Goal: Use online tool/utility: Utilize a website feature to perform a specific function

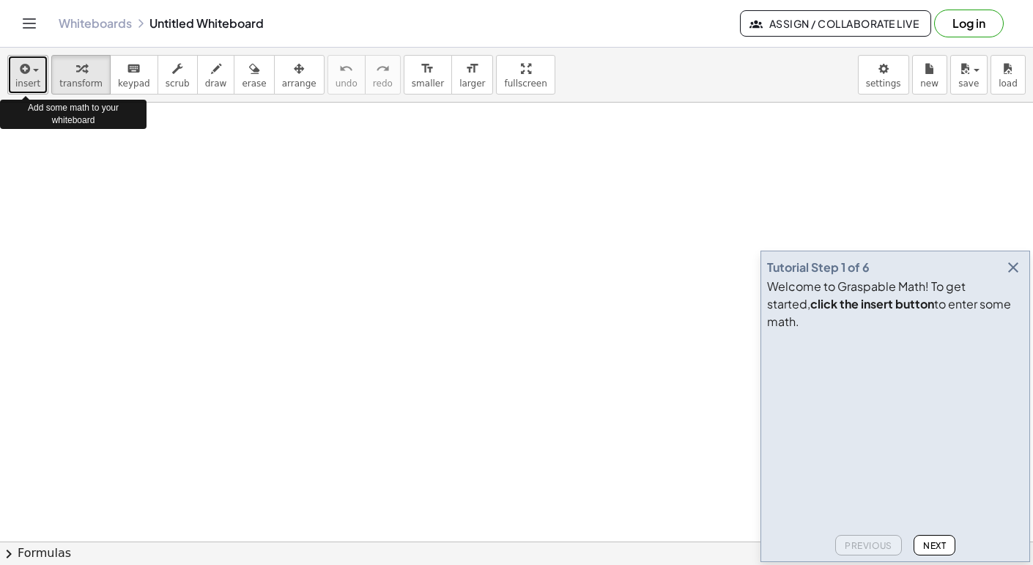
click at [30, 73] on span "button" at bounding box center [31, 70] width 3 height 10
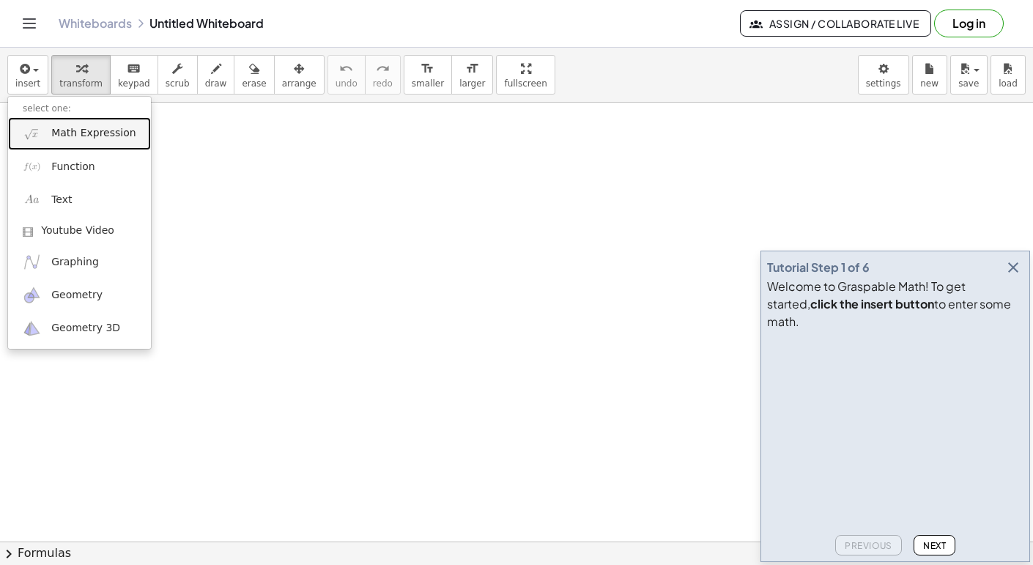
click at [56, 132] on span "Math Expression" at bounding box center [93, 133] width 84 height 15
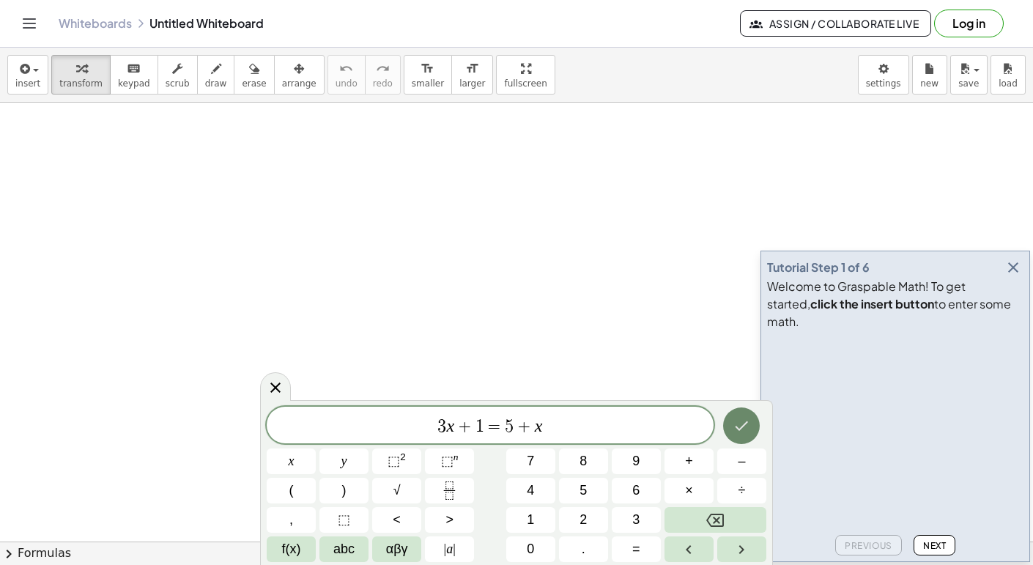
click at [747, 426] on icon "Done" at bounding box center [741, 426] width 18 height 18
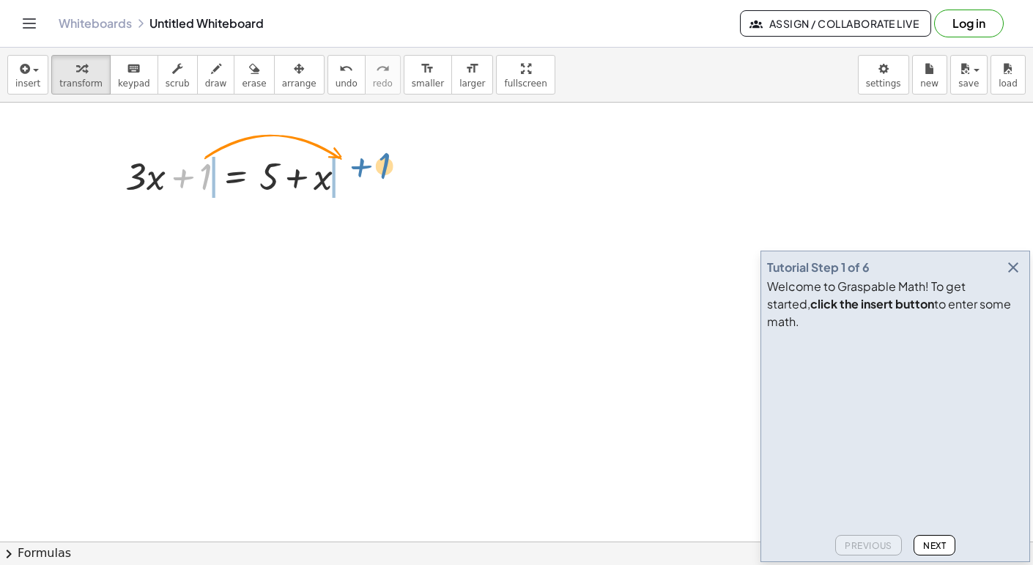
drag, startPoint x: 198, startPoint y: 174, endPoint x: 377, endPoint y: 163, distance: 179.0
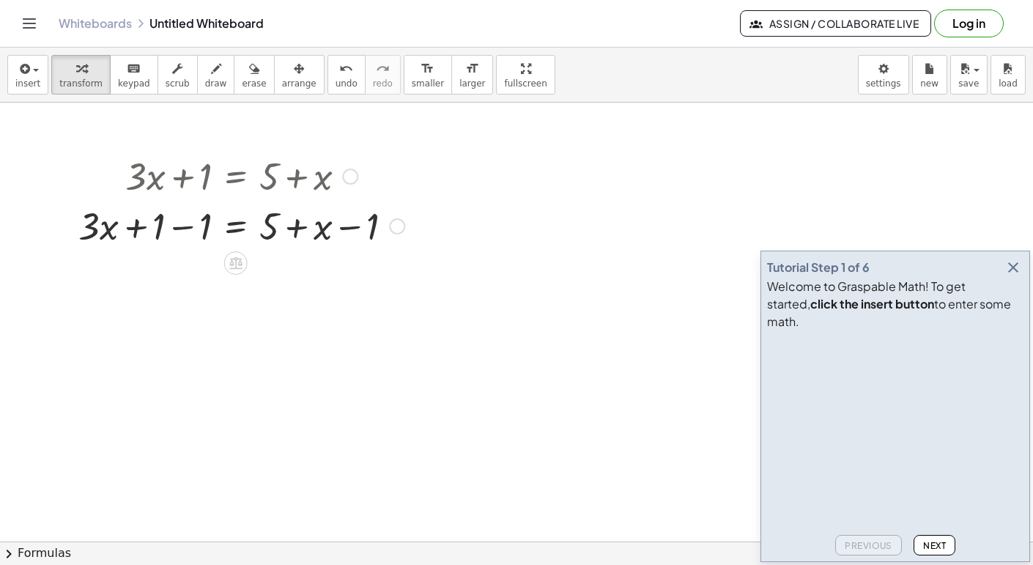
click at [398, 229] on div at bounding box center [397, 226] width 16 height 16
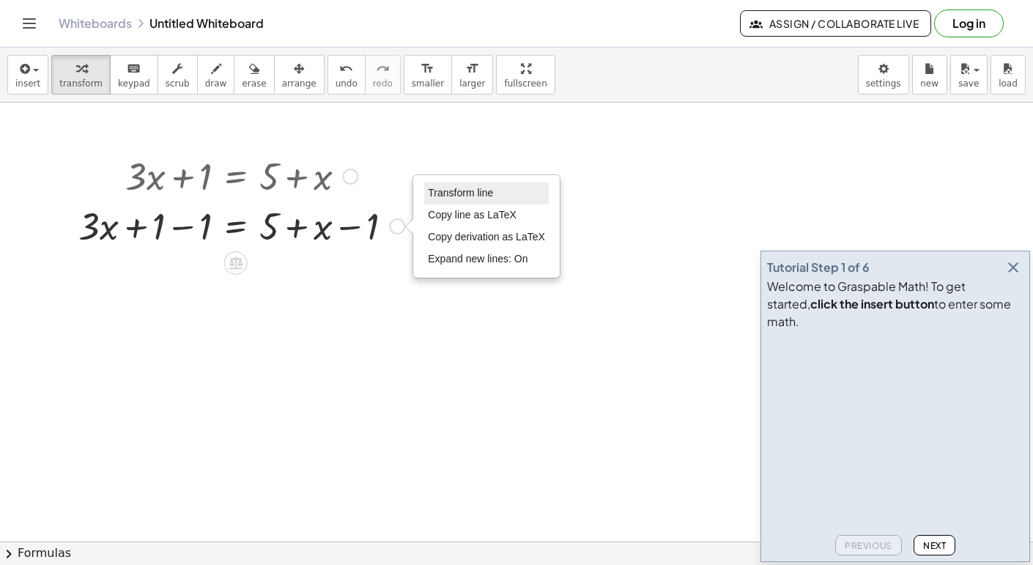
click at [456, 193] on span "Transform line" at bounding box center [460, 193] width 65 height 12
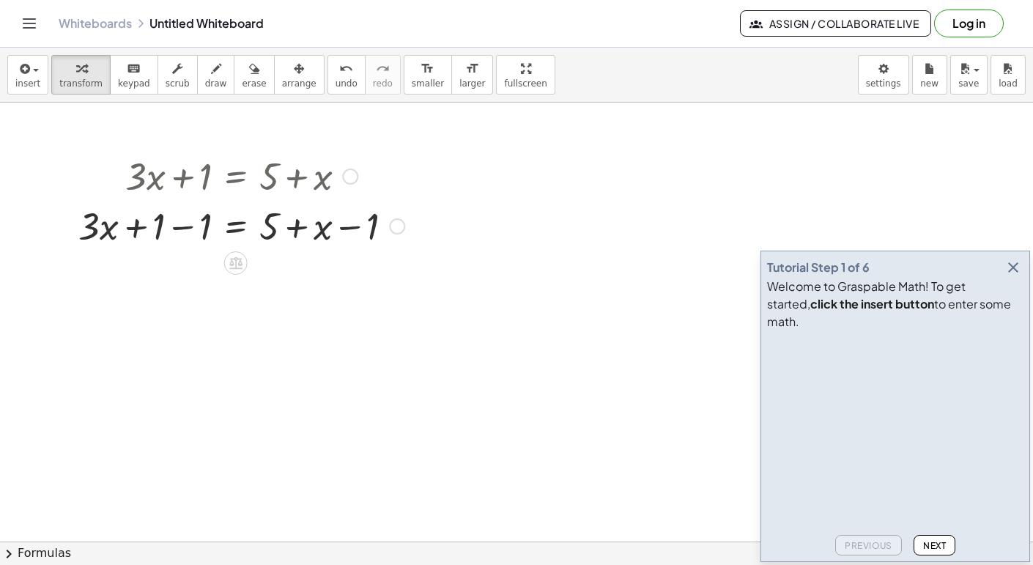
click at [179, 226] on div at bounding box center [241, 225] width 341 height 50
click at [347, 276] on div at bounding box center [241, 275] width 341 height 50
click at [268, 283] on div at bounding box center [241, 275] width 341 height 50
click at [369, 277] on div at bounding box center [241, 275] width 341 height 50
click at [270, 281] on div at bounding box center [241, 275] width 341 height 50
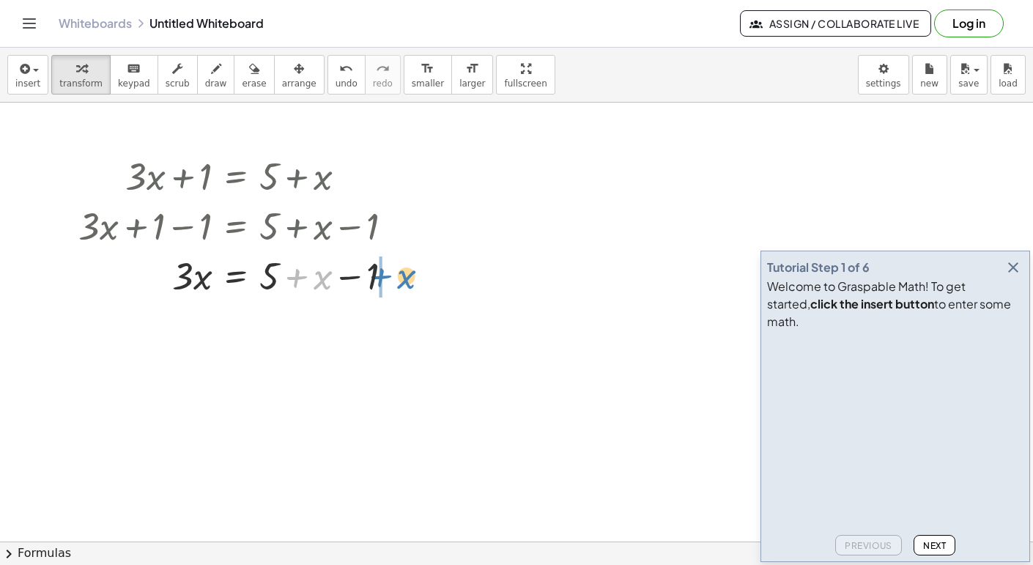
drag, startPoint x: 314, startPoint y: 280, endPoint x: 399, endPoint y: 281, distance: 85.0
click at [399, 281] on div at bounding box center [241, 275] width 341 height 50
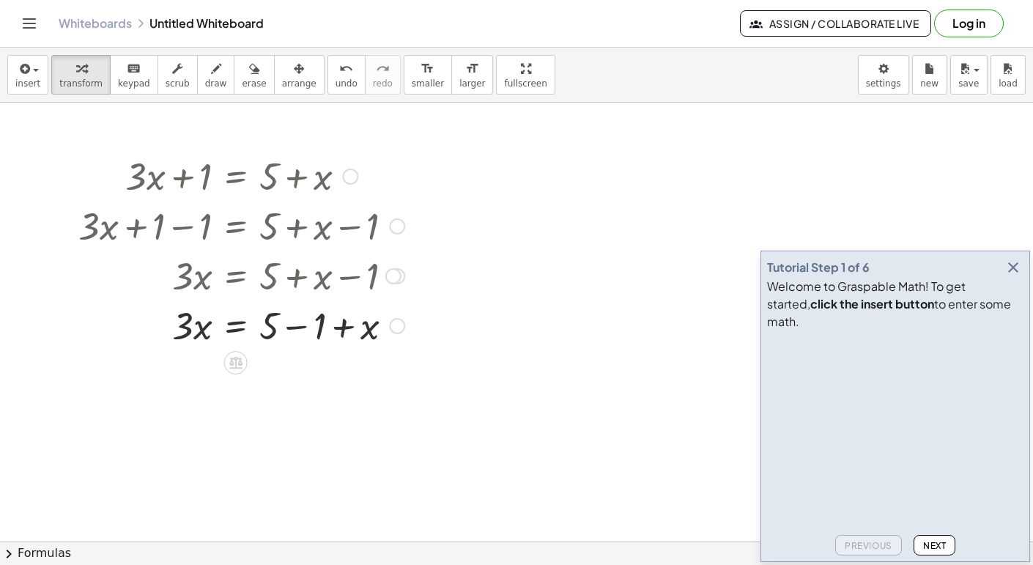
click at [294, 327] on div at bounding box center [241, 325] width 341 height 50
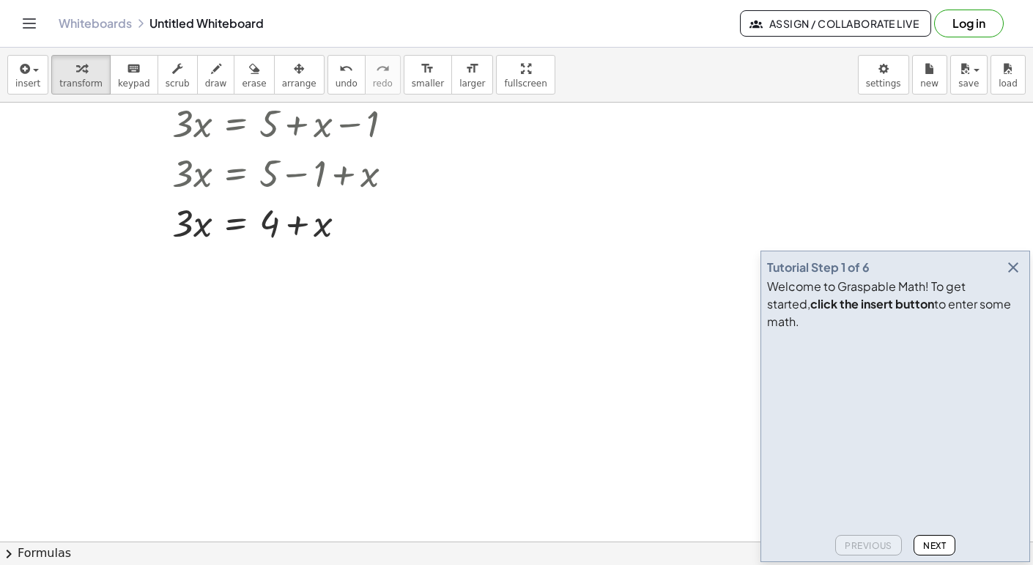
scroll to position [156, 0]
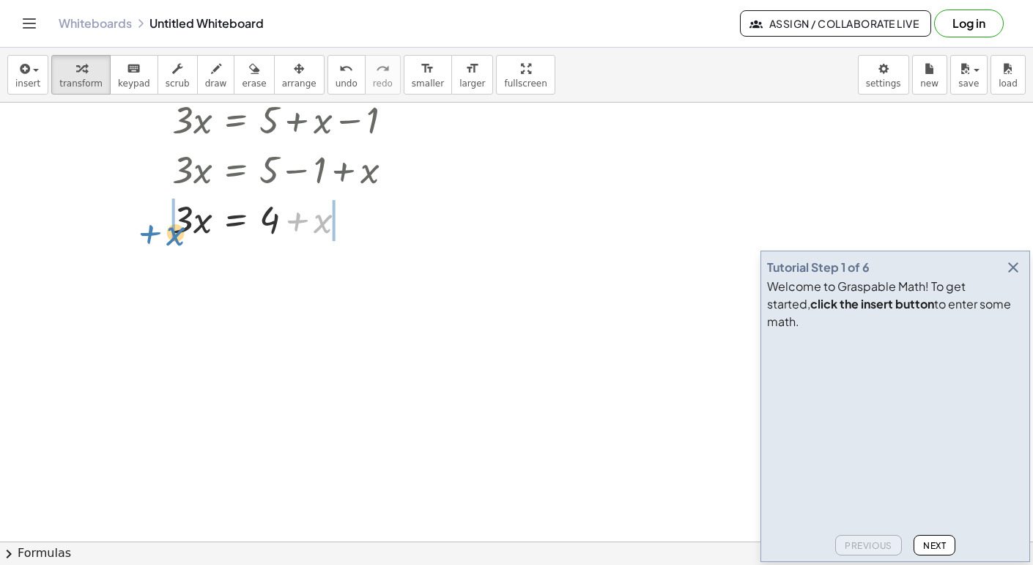
drag, startPoint x: 324, startPoint y: 224, endPoint x: 177, endPoint y: 237, distance: 147.7
click at [177, 237] on div at bounding box center [241, 218] width 341 height 50
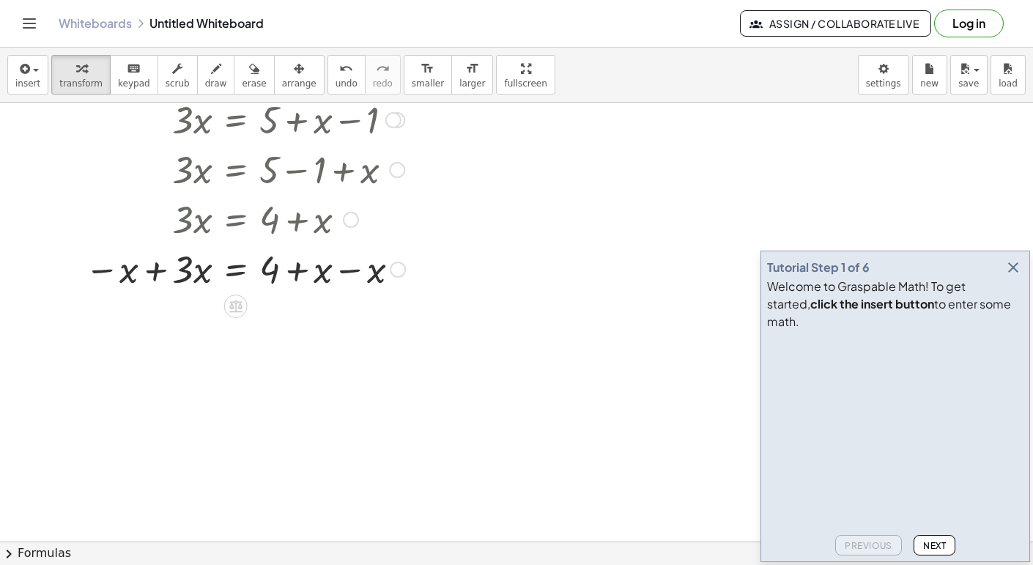
click at [192, 264] on div at bounding box center [241, 268] width 341 height 50
click at [152, 272] on div at bounding box center [241, 268] width 341 height 50
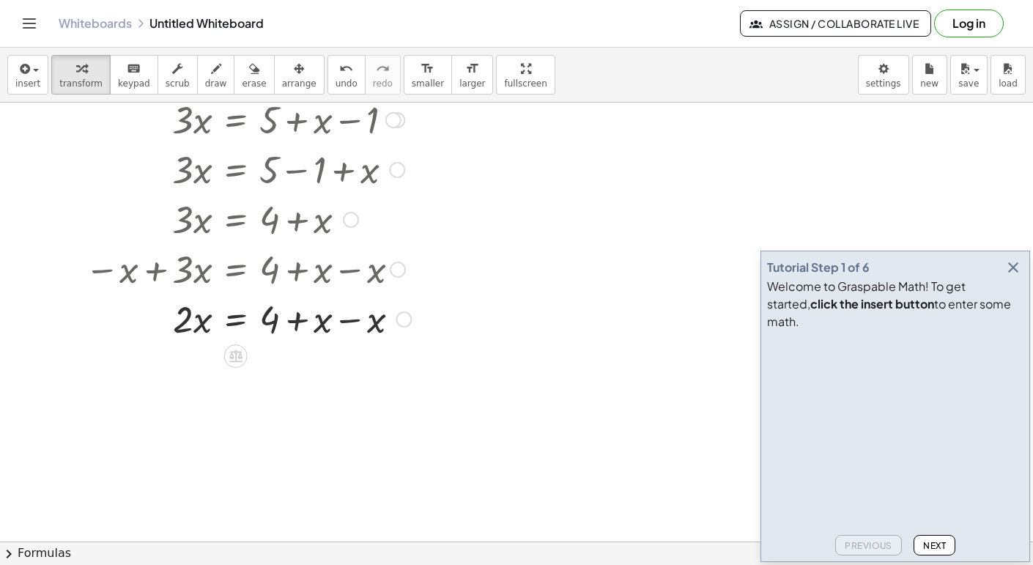
click at [347, 321] on div at bounding box center [244, 318] width 347 height 50
click at [184, 371] on div at bounding box center [244, 368] width 347 height 50
click at [926, 541] on span "Next" at bounding box center [934, 545] width 23 height 11
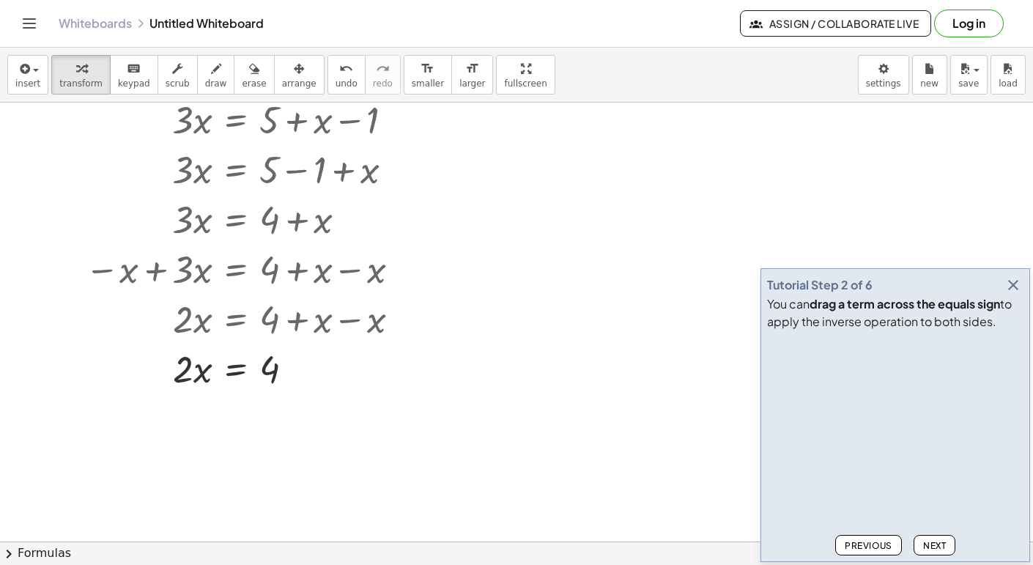
click at [926, 541] on span "Next" at bounding box center [934, 545] width 23 height 11
drag, startPoint x: 182, startPoint y: 379, endPoint x: 270, endPoint y: 415, distance: 94.0
click at [270, 415] on div "+ · 3 · x + 1 = + 5 + x + · 3 · x + 1 − 1 = + 5 + x − 1 + · 3 · x + 0 = + 5 + x…" at bounding box center [516, 434] width 1033 height 975
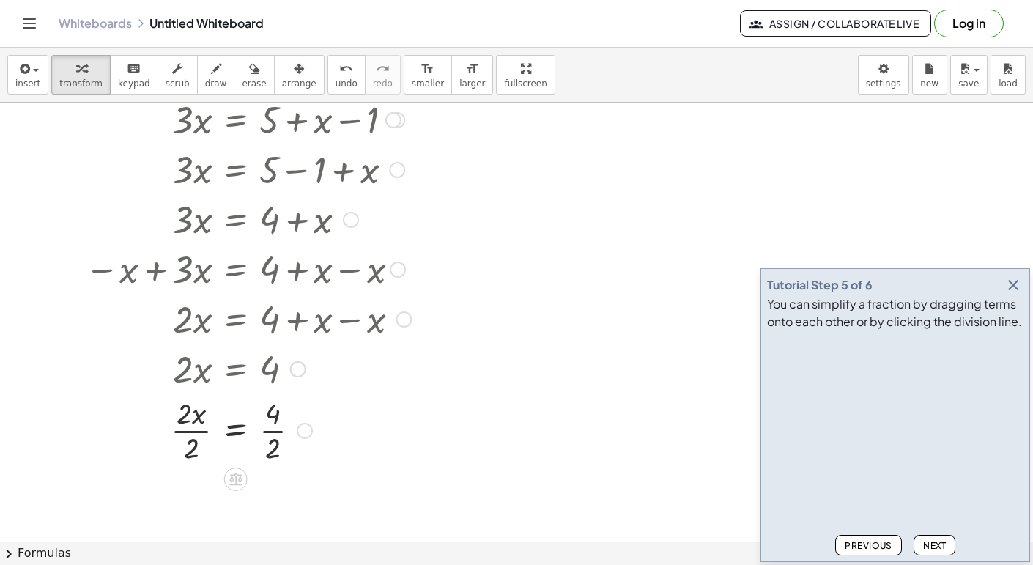
click at [275, 435] on div at bounding box center [244, 429] width 347 height 73
click at [190, 450] on div at bounding box center [244, 429] width 347 height 73
click at [238, 467] on icon at bounding box center [235, 467] width 13 height 12
click at [237, 470] on span "×" at bounding box center [235, 466] width 9 height 21
click at [339, 70] on icon "undo" at bounding box center [346, 69] width 14 height 18
